Goal: Task Accomplishment & Management: Use online tool/utility

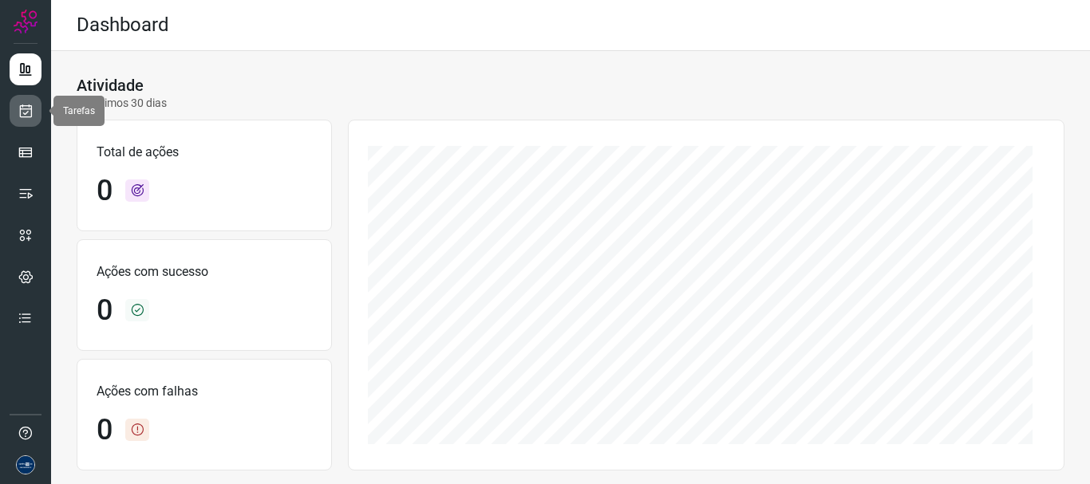
click at [27, 99] on link at bounding box center [26, 111] width 32 height 32
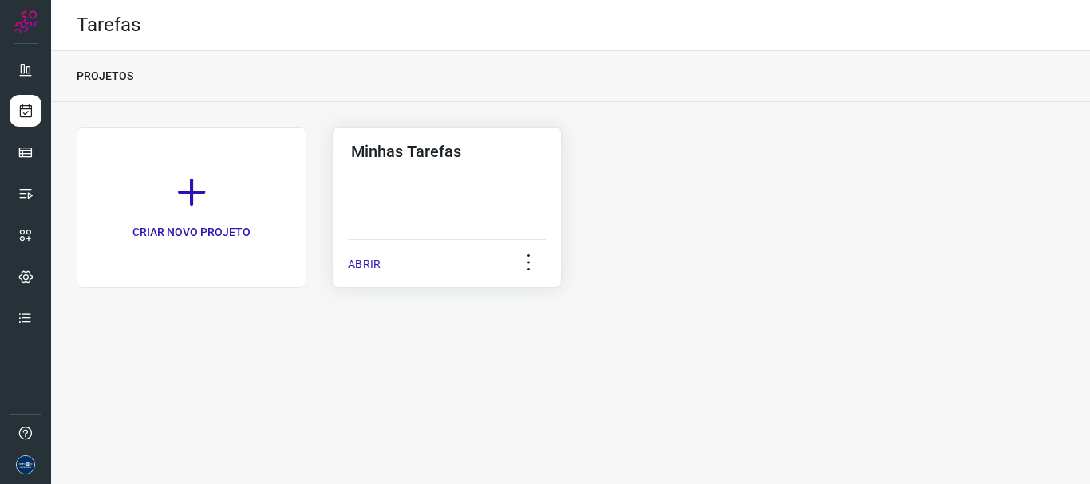
click at [375, 271] on p "ABRIR" at bounding box center [364, 264] width 33 height 17
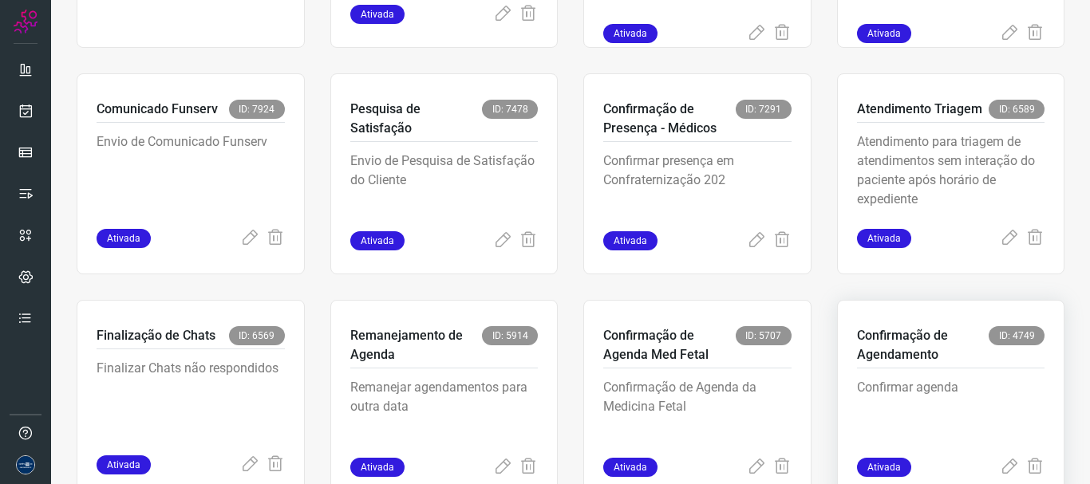
scroll to position [337, 0]
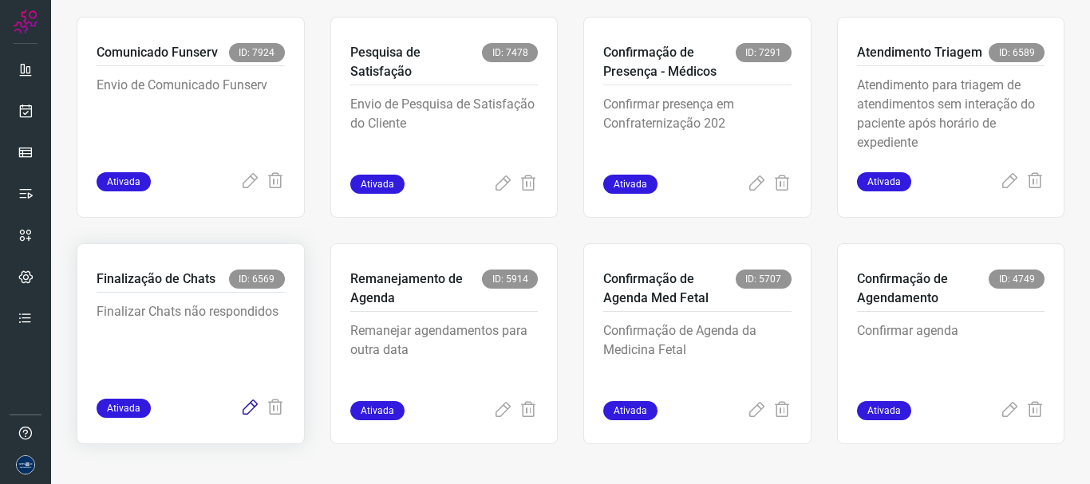
click at [247, 410] on icon at bounding box center [249, 408] width 19 height 19
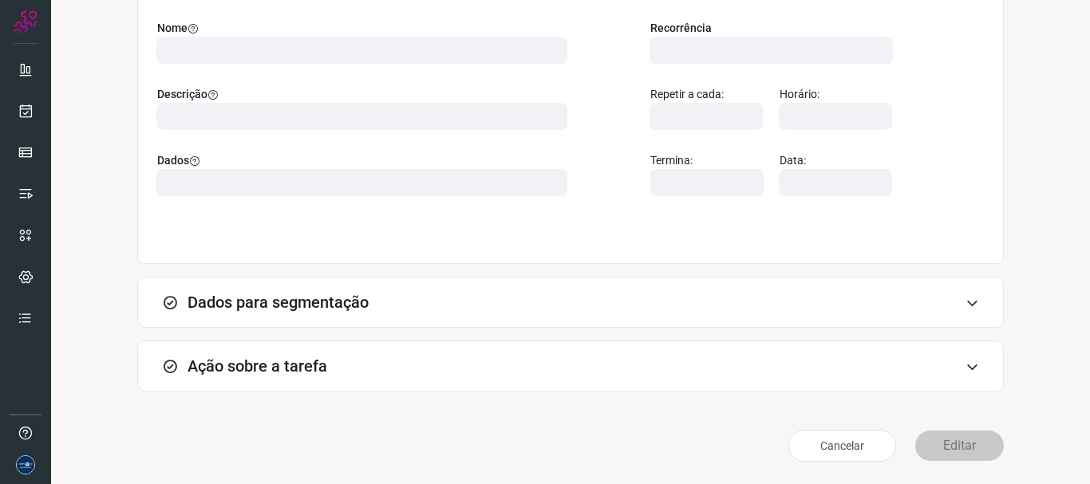
scroll to position [139, 0]
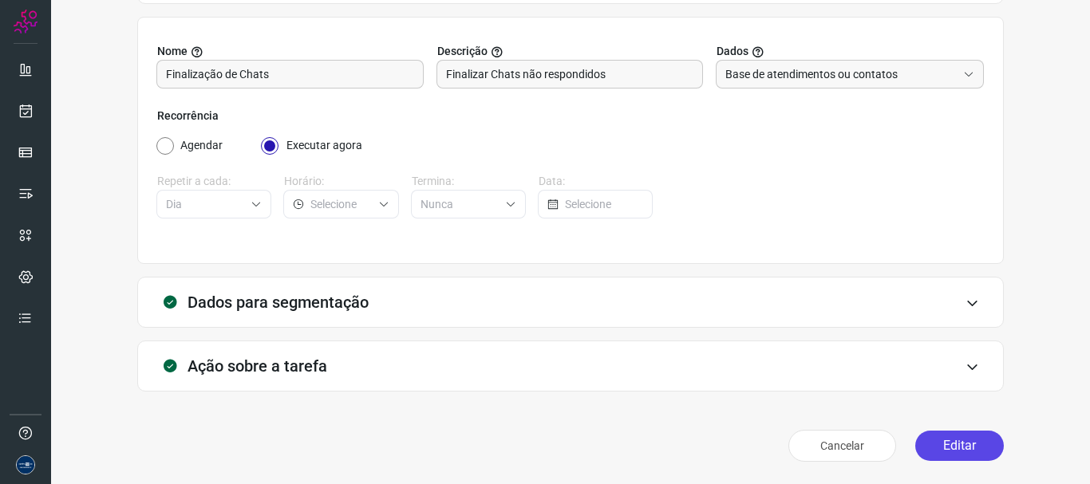
click at [968, 447] on button "Editar" at bounding box center [959, 446] width 89 height 30
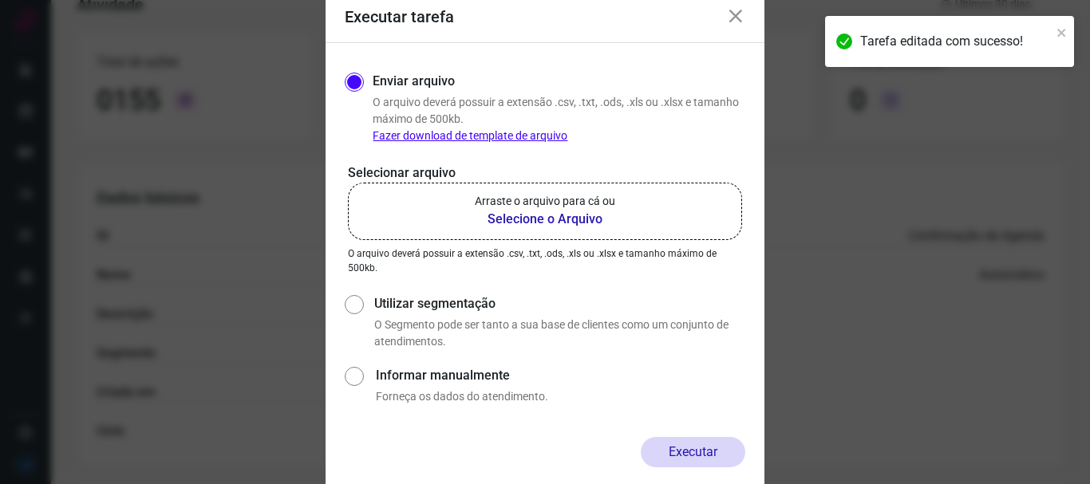
click at [391, 291] on div "Utilizar segmentação O Segmento pode ser tanto a sua base de clientes como um c…" at bounding box center [545, 320] width 400 height 59
click at [371, 302] on div "Utilizar segmentação O Segmento pode ser tanto a sua base de clientes como um c…" at bounding box center [556, 322] width 377 height 56
click at [352, 304] on input "Utilizar segmentação" at bounding box center [353, 320] width 17 height 59
radio input "true"
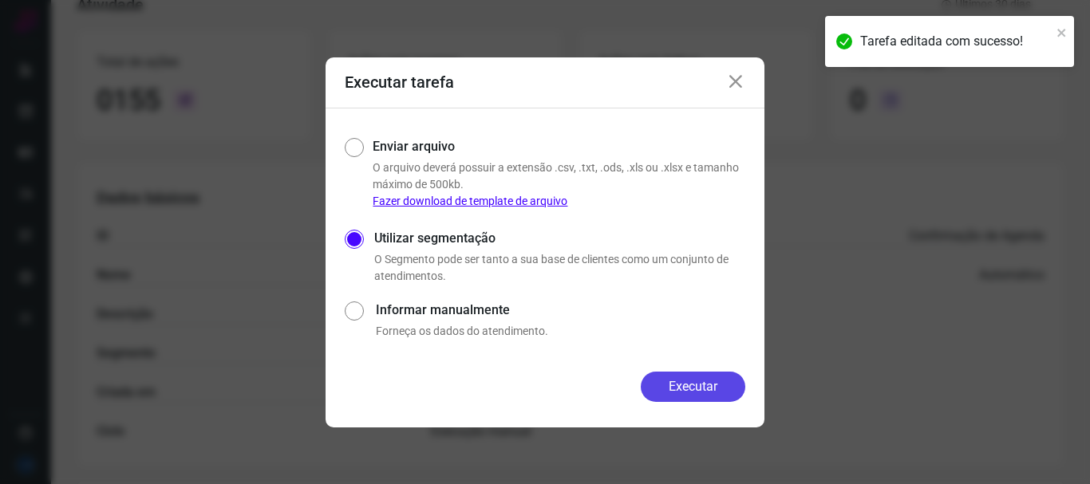
click at [672, 379] on button "Executar" at bounding box center [693, 387] width 105 height 30
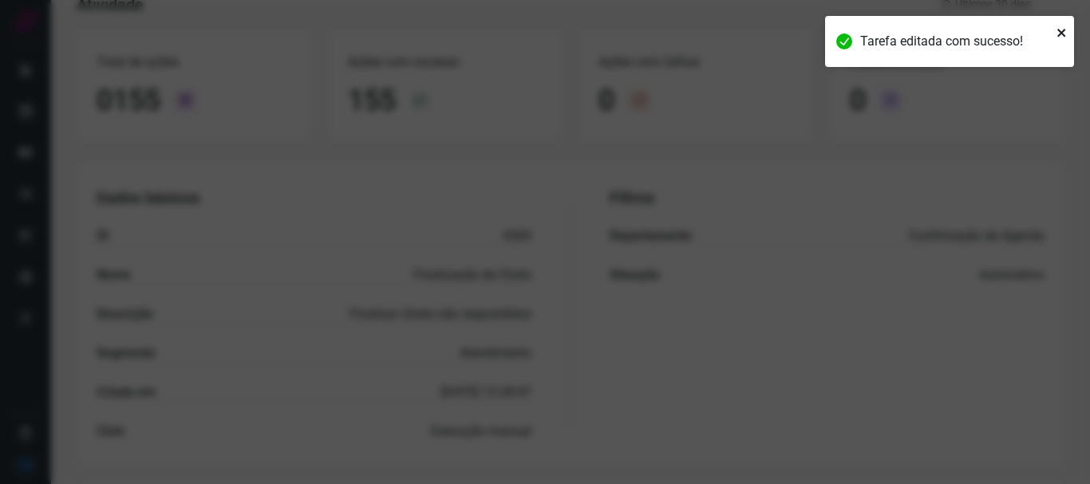
click at [1056, 32] on icon "close" at bounding box center [1061, 32] width 11 height 13
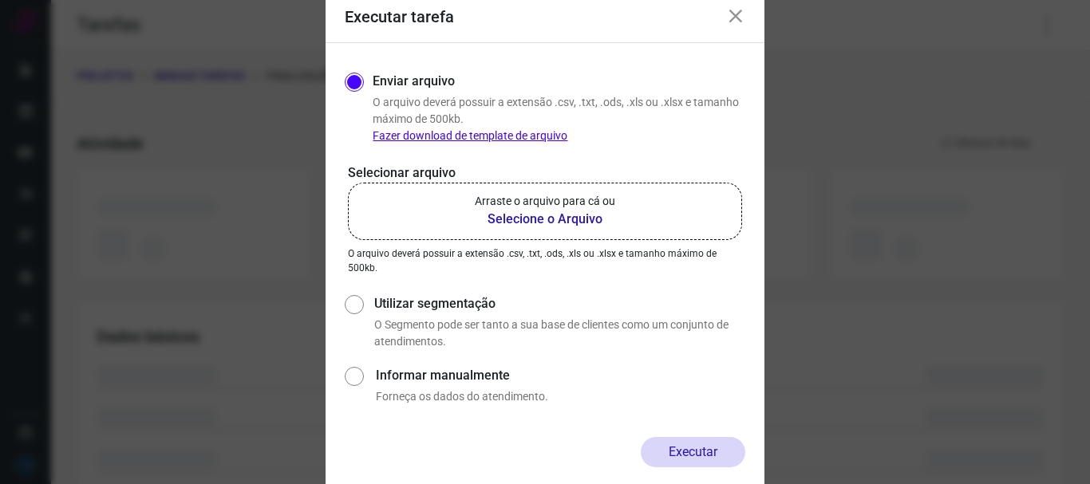
click at [741, 18] on icon at bounding box center [735, 16] width 19 height 19
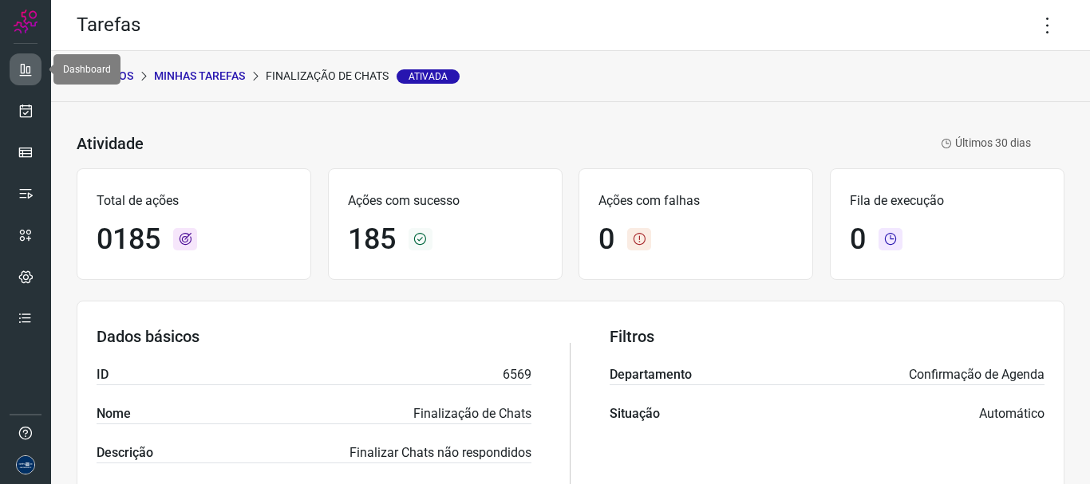
click at [26, 66] on icon at bounding box center [26, 69] width 16 height 16
